Goal: Task Accomplishment & Management: Manage account settings

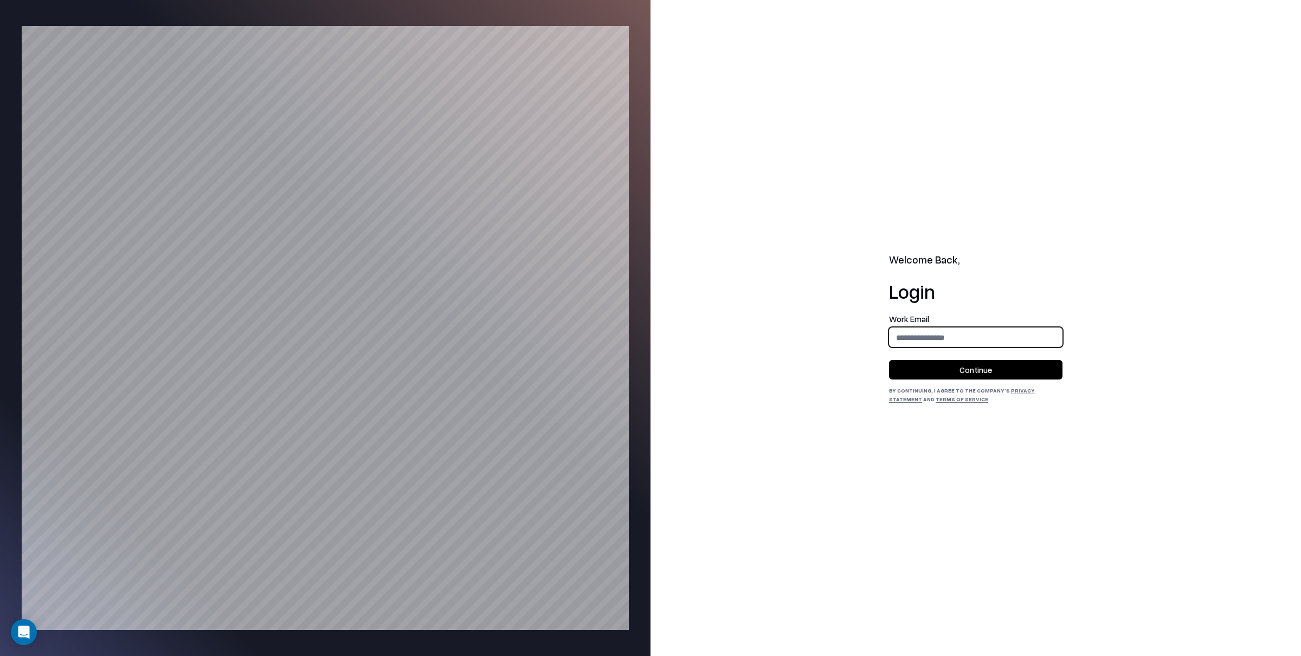
drag, startPoint x: 935, startPoint y: 335, endPoint x: 947, endPoint y: 350, distance: 19.2
click at [935, 335] on input "email" at bounding box center [975, 337] width 172 height 20
type input "**********"
click at [981, 373] on button "Continue" at bounding box center [975, 370] width 173 height 20
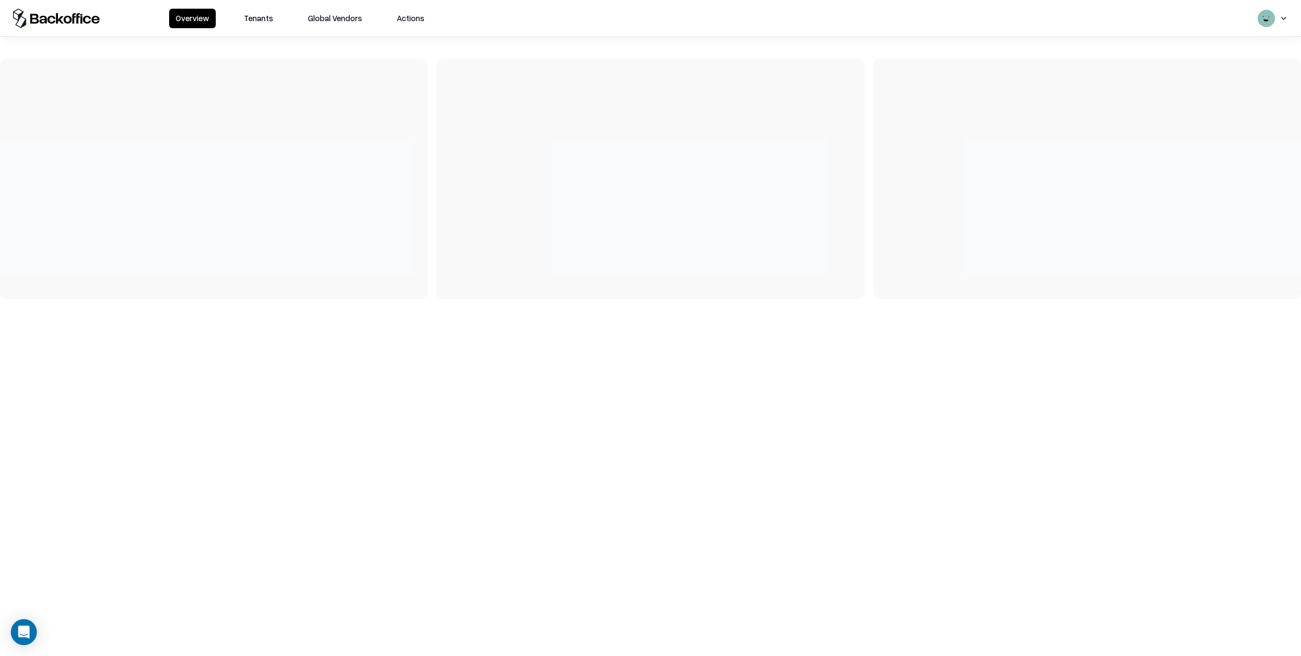
click at [260, 22] on button "Tenants" at bounding box center [258, 19] width 42 height 20
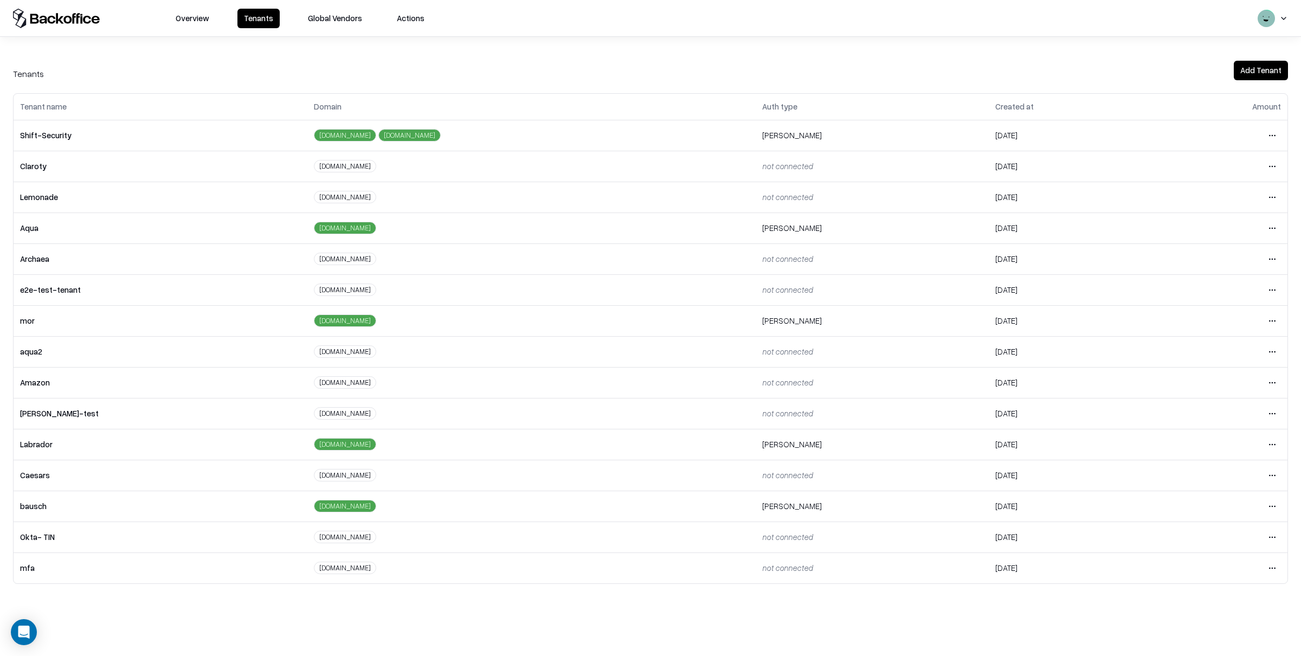
click at [1268, 509] on html "Overview Tenants Global Vendors Actions Tenants Add Tenant Tenant name Domain A…" at bounding box center [650, 328] width 1301 height 656
click at [1196, 600] on div "Login to tenant" at bounding box center [1225, 598] width 117 height 22
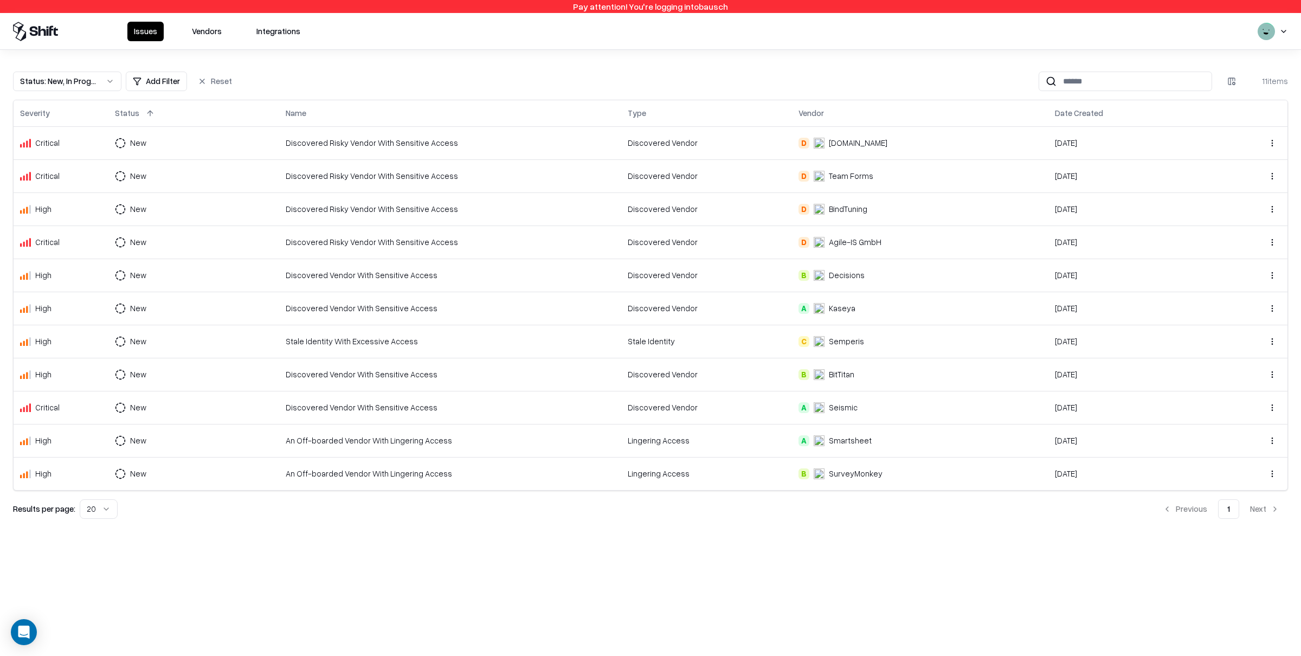
click at [805, 308] on div "A" at bounding box center [803, 308] width 11 height 11
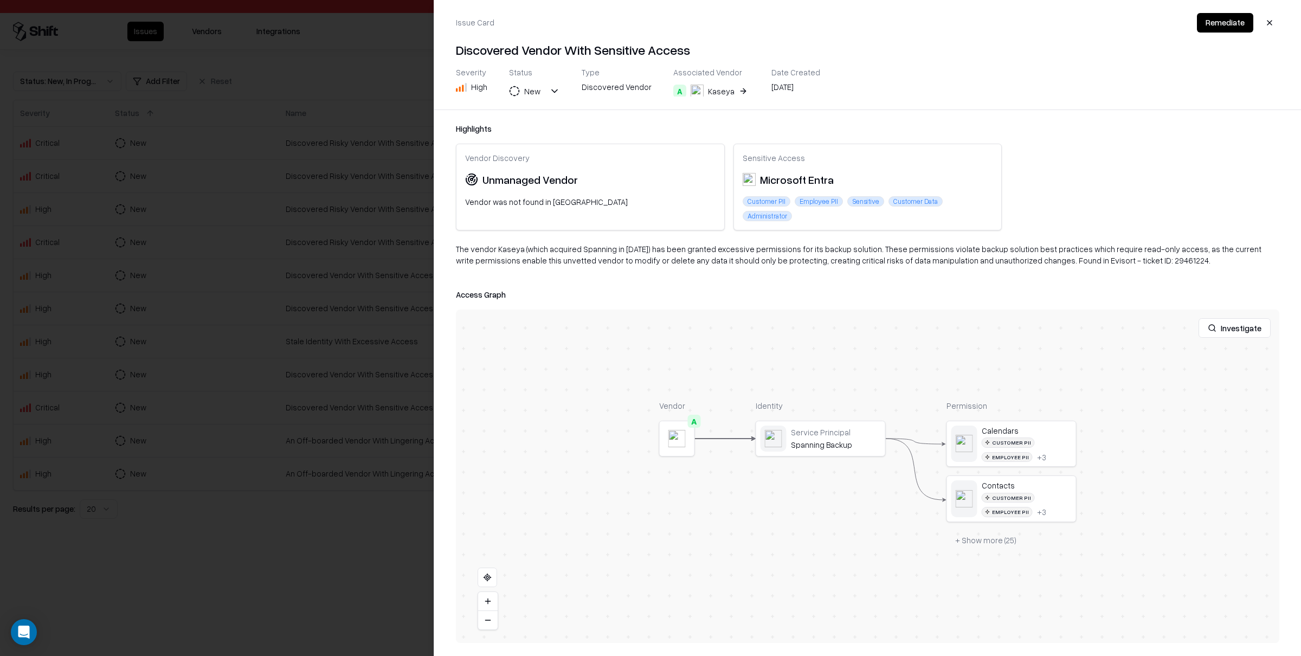
click at [1265, 23] on button "button" at bounding box center [1269, 23] width 20 height 20
